Goal: Information Seeking & Learning: Learn about a topic

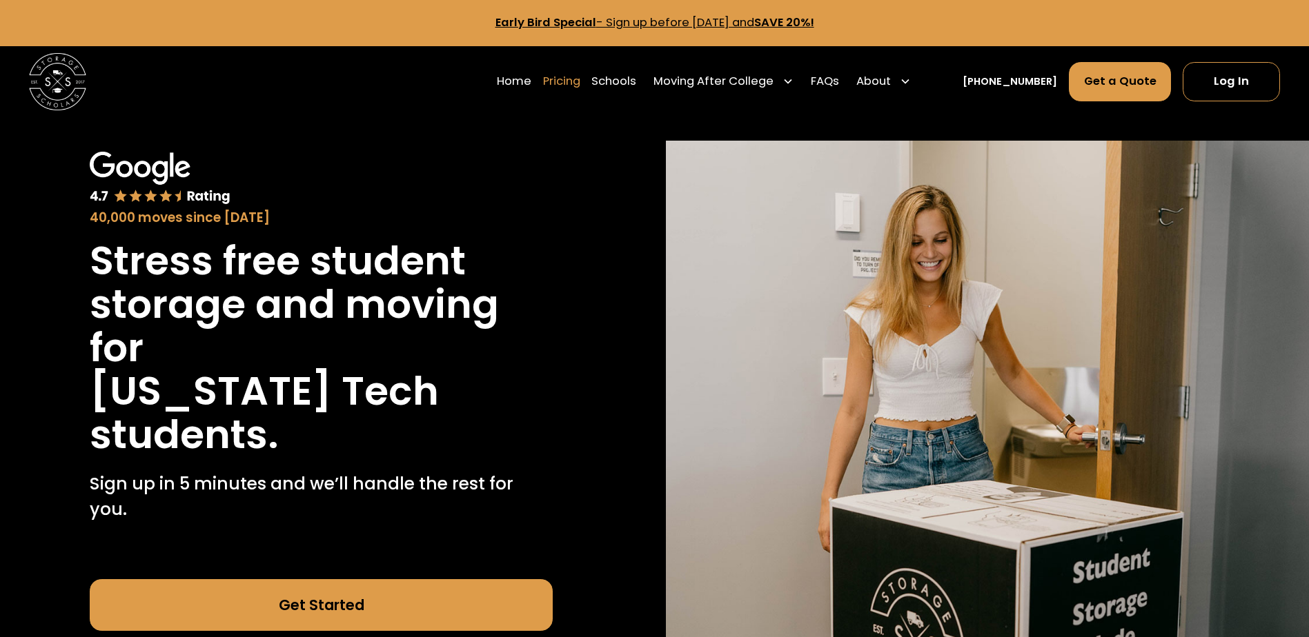
click at [573, 79] on link "Pricing" at bounding box center [561, 81] width 37 height 40
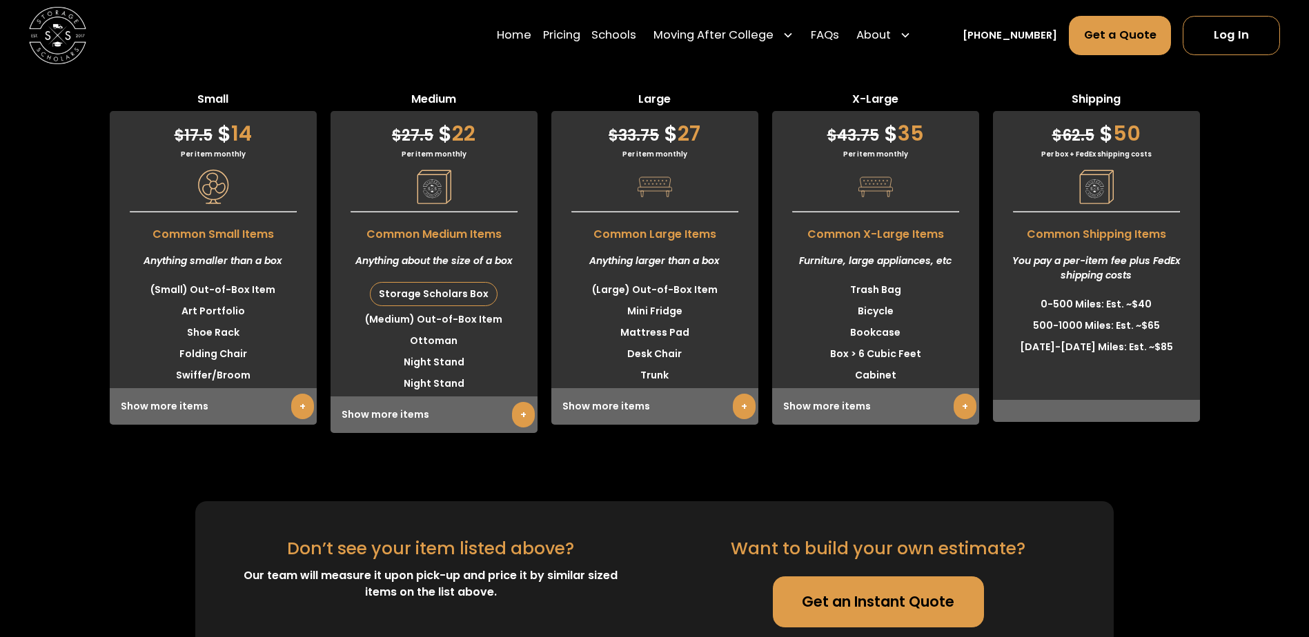
scroll to position [3532, 0]
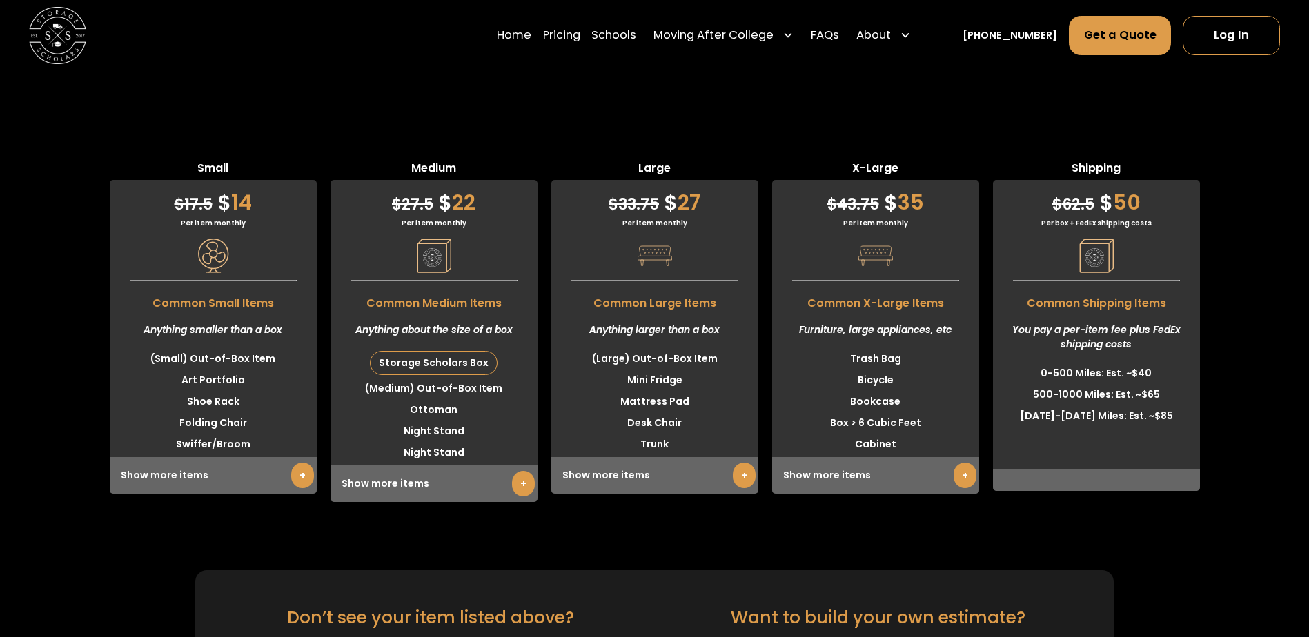
click at [965, 463] on link "+" at bounding box center [964, 476] width 23 height 26
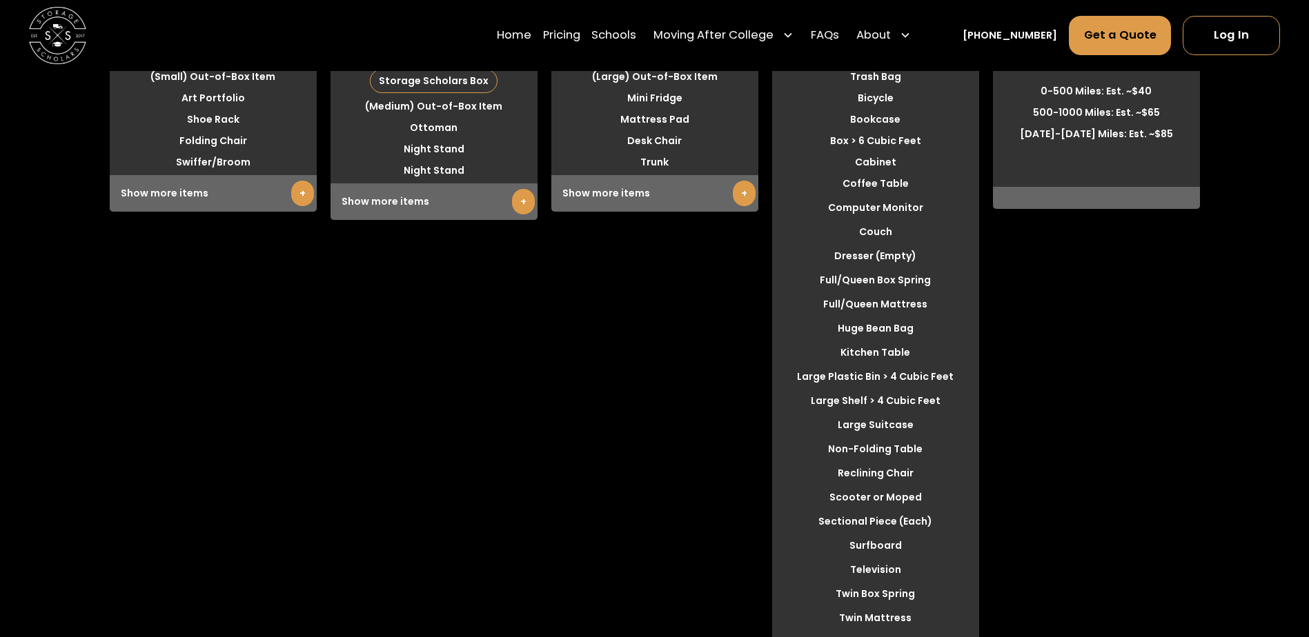
scroll to position [3946, 0]
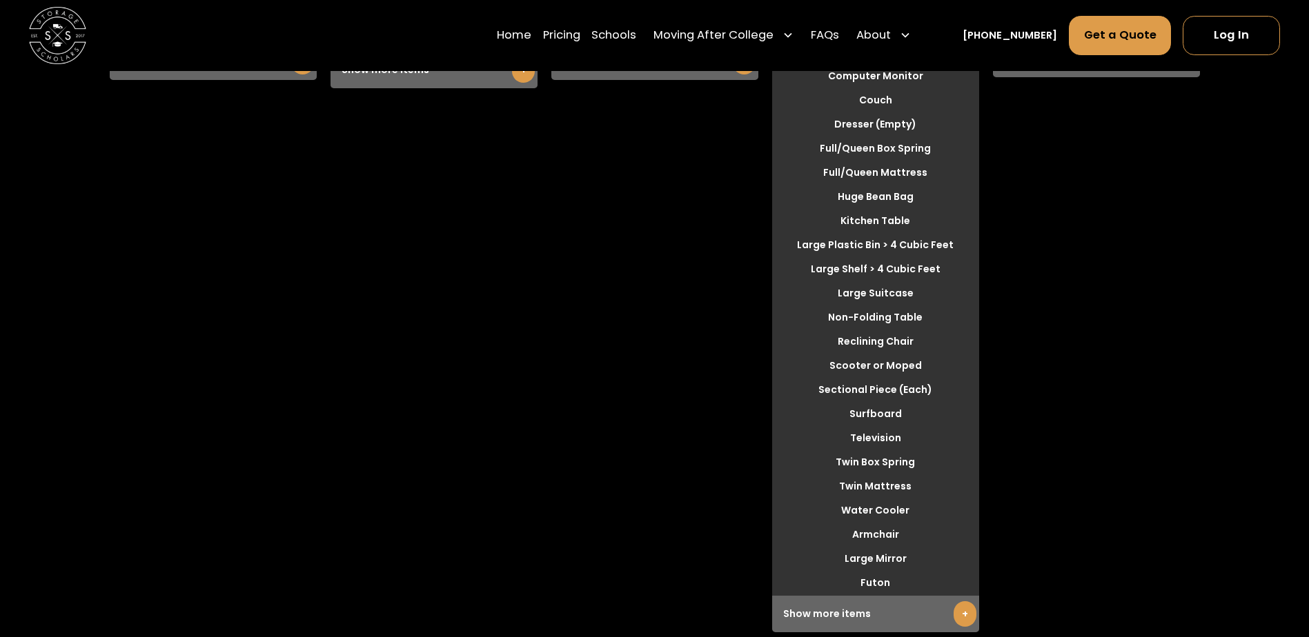
click at [962, 601] on link "+" at bounding box center [964, 614] width 23 height 26
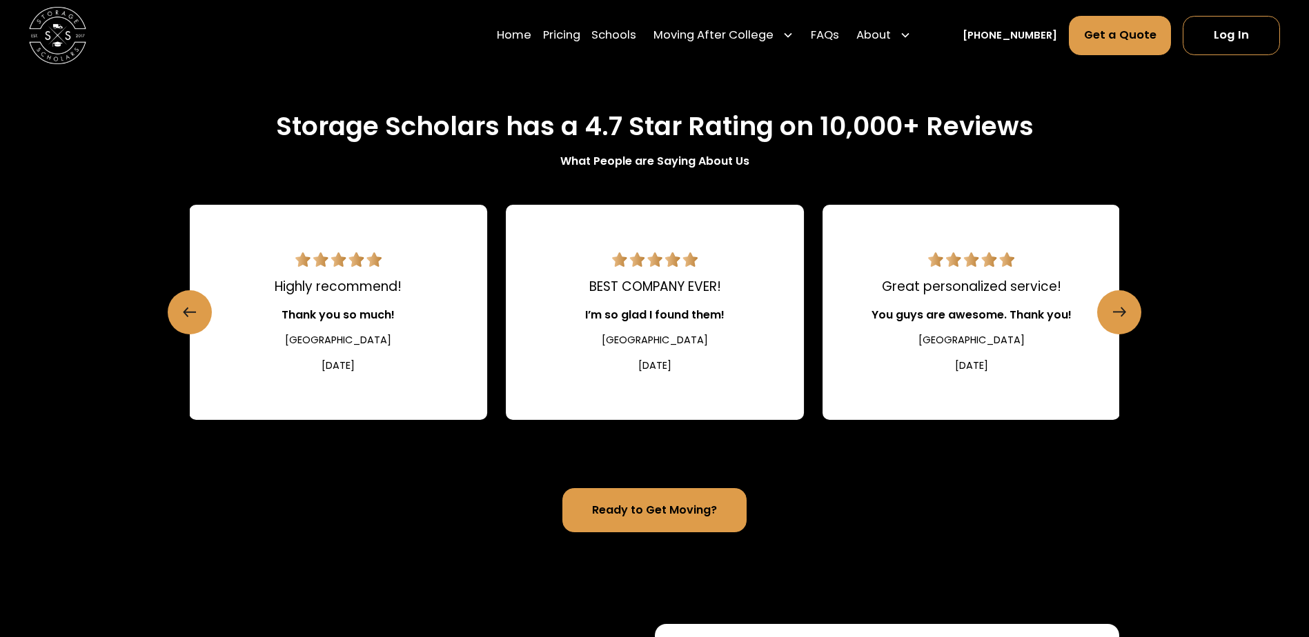
scroll to position [1462, 0]
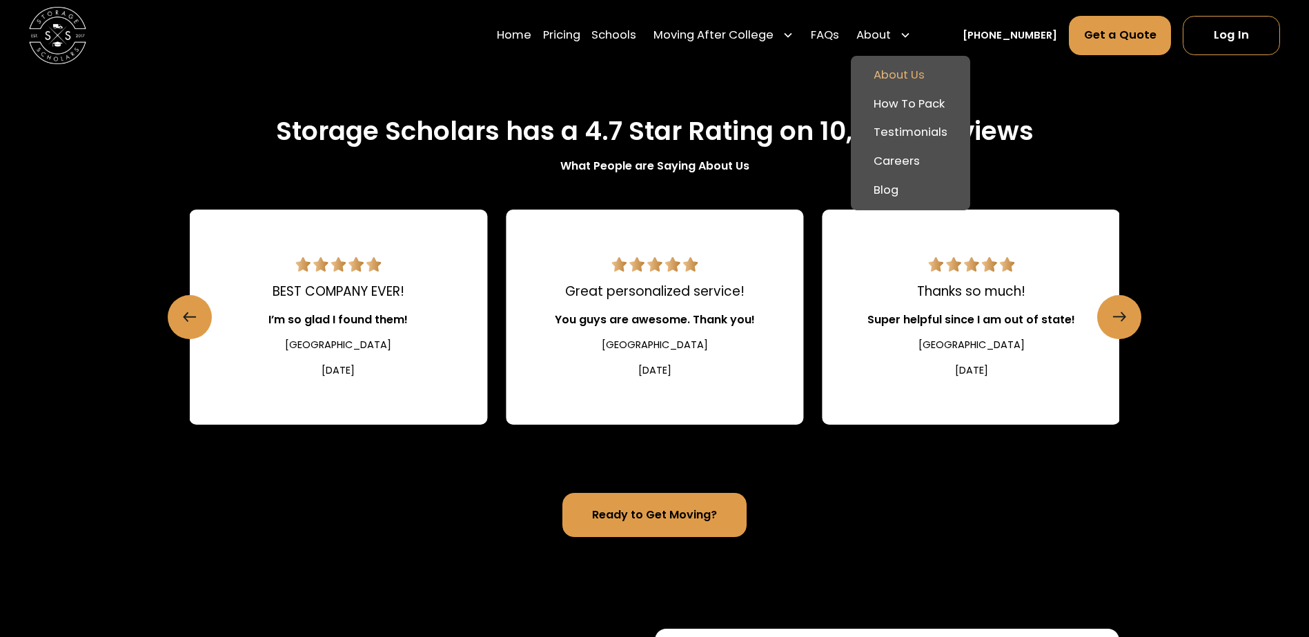
click at [927, 72] on link "About Us" at bounding box center [910, 75] width 108 height 29
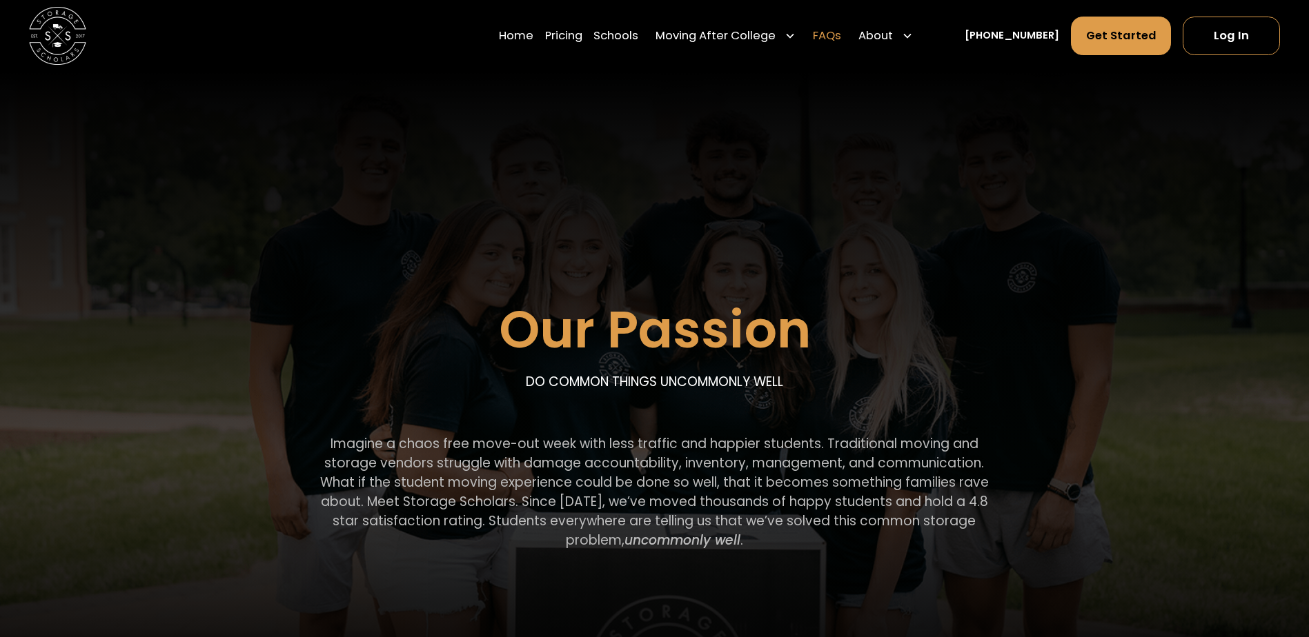
click at [841, 36] on link "FAQs" at bounding box center [827, 36] width 28 height 40
